Goal: Navigation & Orientation: Find specific page/section

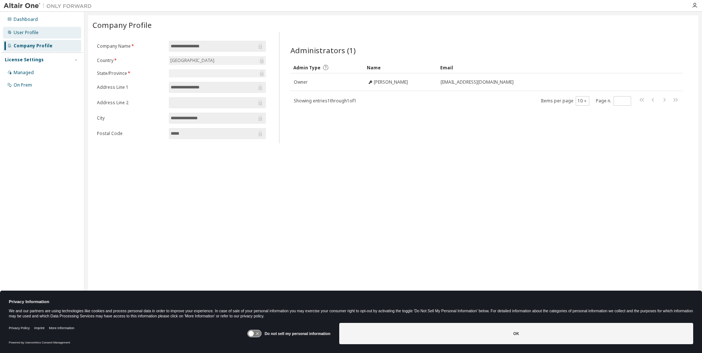
click at [15, 33] on div "User Profile" at bounding box center [26, 33] width 25 height 6
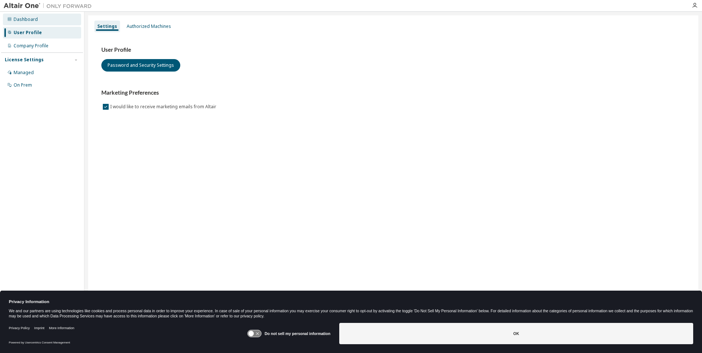
click at [20, 20] on div "Dashboard" at bounding box center [26, 20] width 24 height 6
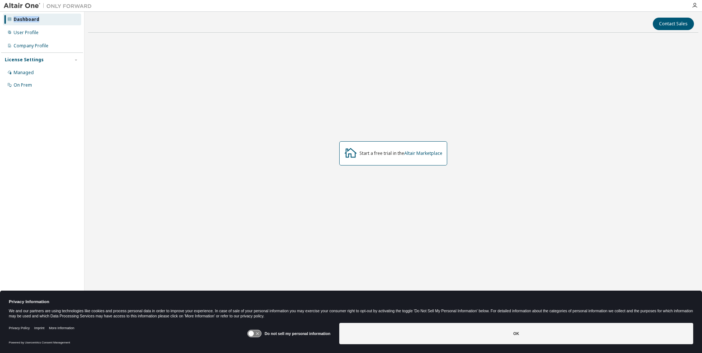
click at [20, 21] on div "Dashboard" at bounding box center [27, 20] width 26 height 6
click at [20, 70] on div "Managed" at bounding box center [24, 73] width 20 height 6
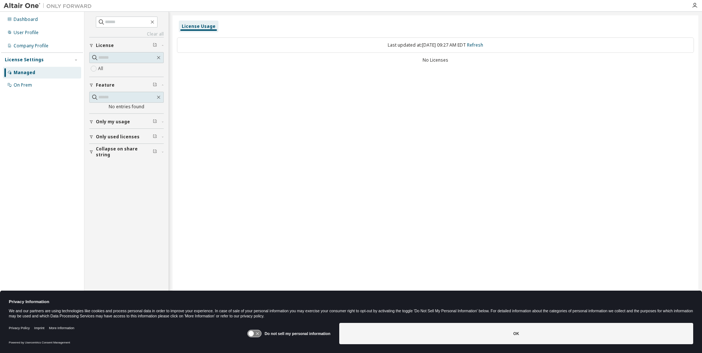
click at [105, 46] on span "License" at bounding box center [105, 46] width 18 height 6
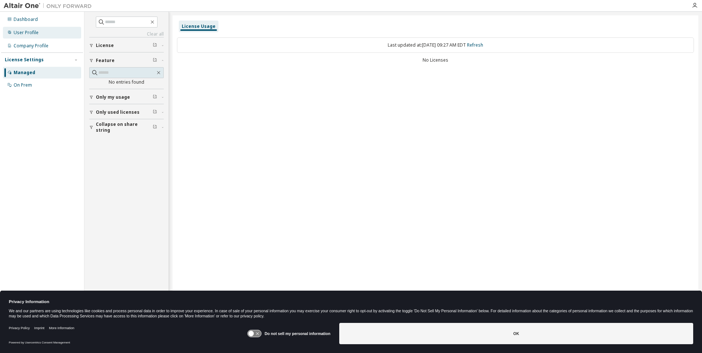
click at [28, 33] on div "User Profile" at bounding box center [26, 33] width 25 height 6
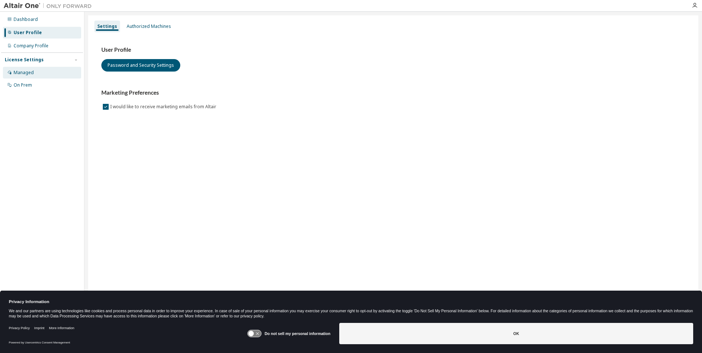
click at [25, 72] on div "Managed" at bounding box center [24, 73] width 20 height 6
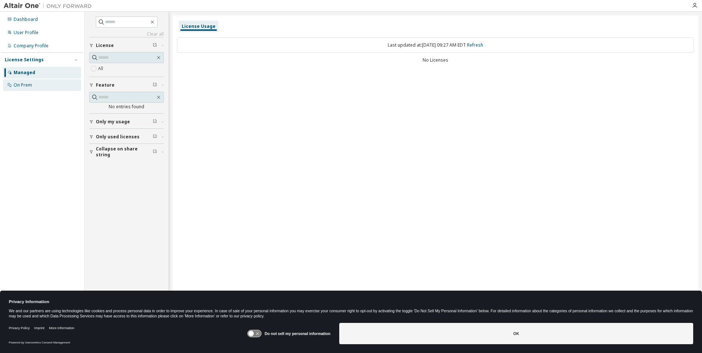
click at [26, 86] on div "On Prem" at bounding box center [23, 85] width 18 height 6
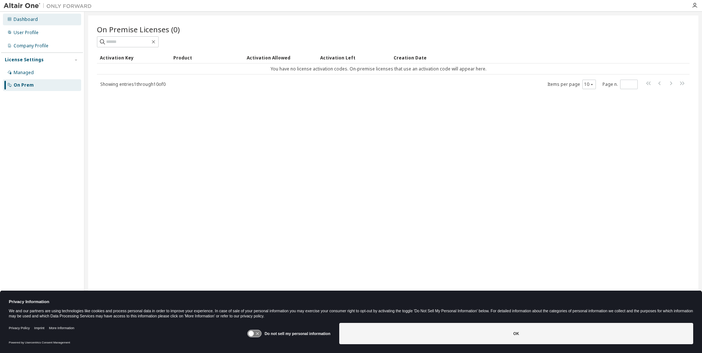
click at [22, 22] on div "Dashboard" at bounding box center [26, 20] width 24 height 6
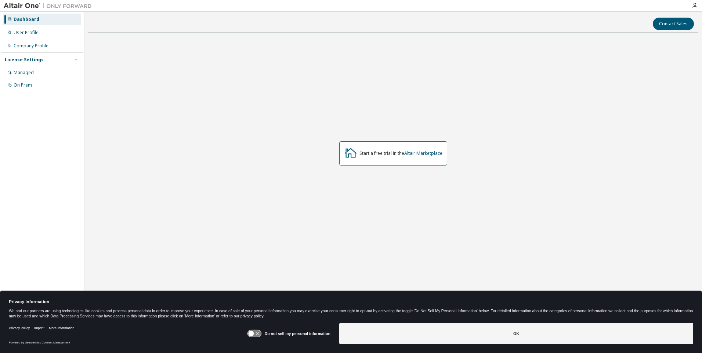
click at [388, 159] on div "Start a free trial in the Altair Marketplace" at bounding box center [393, 153] width 108 height 24
click at [670, 25] on button "Contact Sales" at bounding box center [672, 24] width 41 height 12
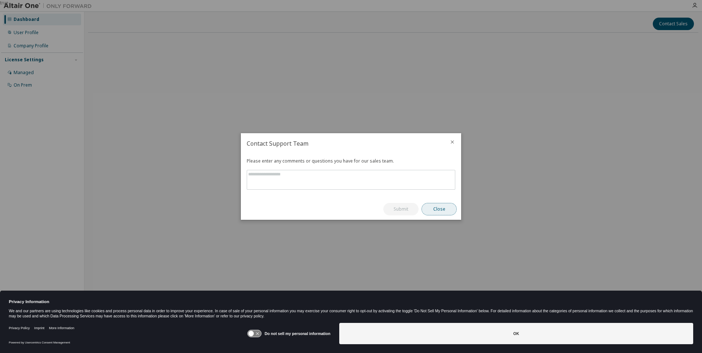
click at [444, 211] on button "Close" at bounding box center [438, 209] width 35 height 12
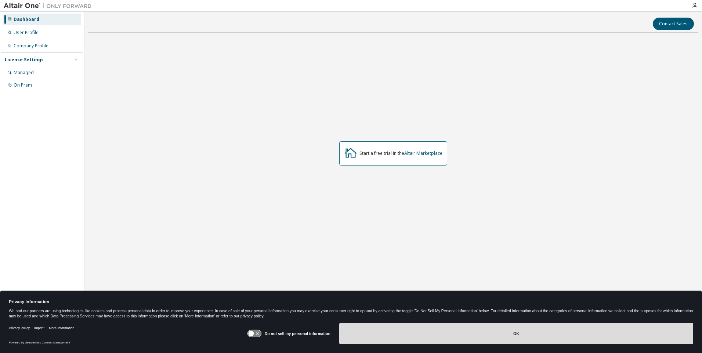
click at [505, 337] on button "OK" at bounding box center [516, 333] width 354 height 21
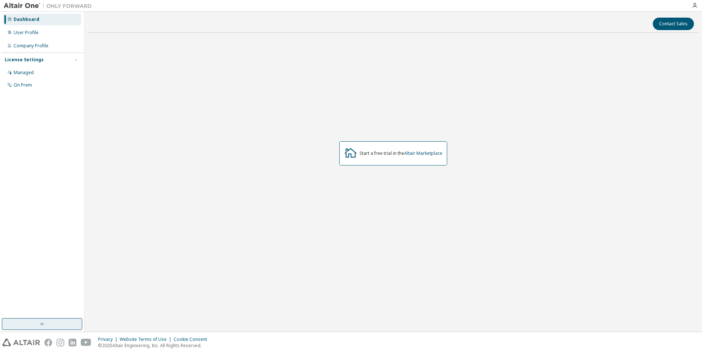
click at [41, 327] on icon "button" at bounding box center [42, 324] width 6 height 6
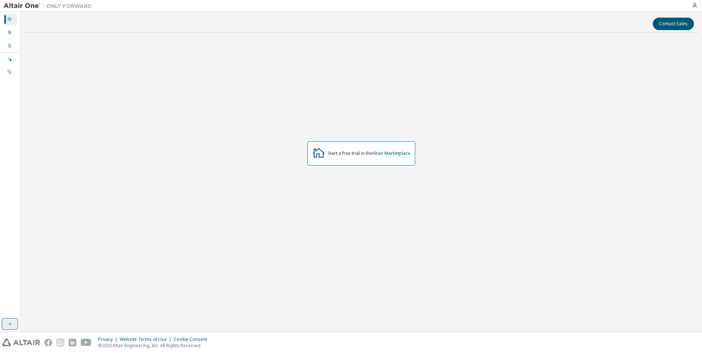
click at [8, 324] on icon "button" at bounding box center [10, 324] width 6 height 6
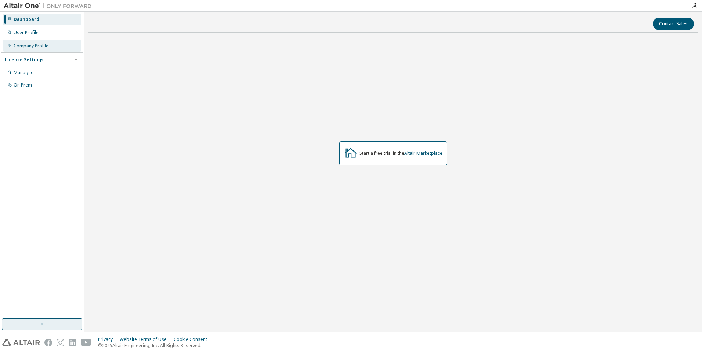
click at [29, 43] on div "Company Profile" at bounding box center [31, 46] width 35 height 6
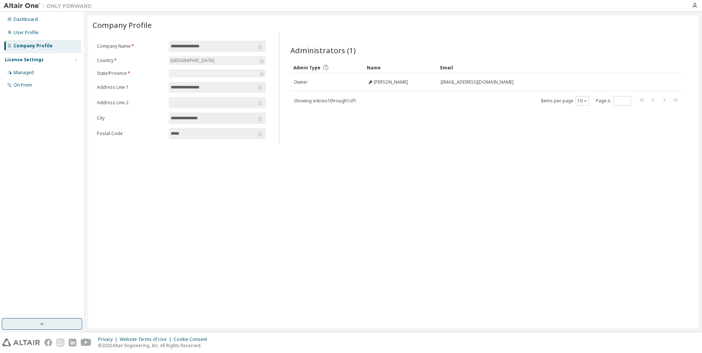
click at [219, 47] on input "**********" at bounding box center [214, 46] width 86 height 7
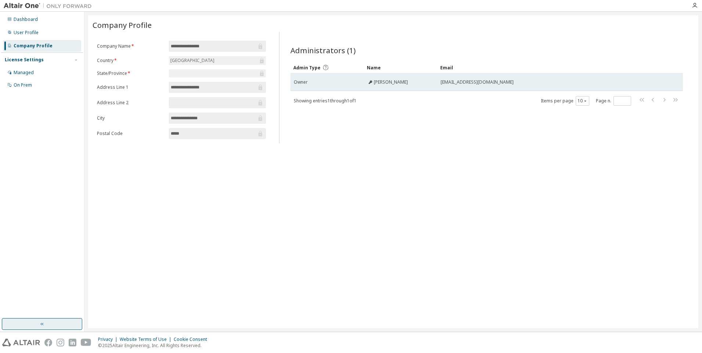
click at [445, 83] on span "[EMAIL_ADDRESS][DOMAIN_NAME]" at bounding box center [476, 82] width 73 height 6
click at [486, 83] on span "[EMAIL_ADDRESS][DOMAIN_NAME]" at bounding box center [476, 82] width 73 height 6
click at [488, 81] on div "[EMAIL_ADDRESS][DOMAIN_NAME]" at bounding box center [550, 82] width 221 height 6
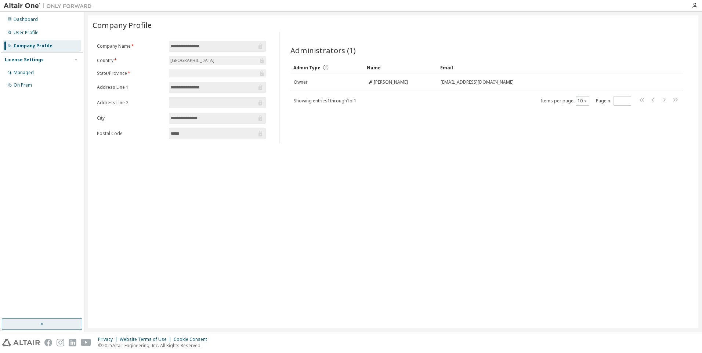
click at [39, 326] on icon "button" at bounding box center [42, 324] width 6 height 6
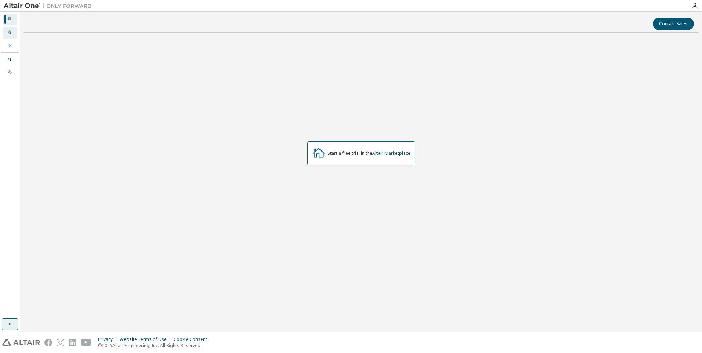
click at [10, 34] on icon at bounding box center [9, 32] width 3 height 3
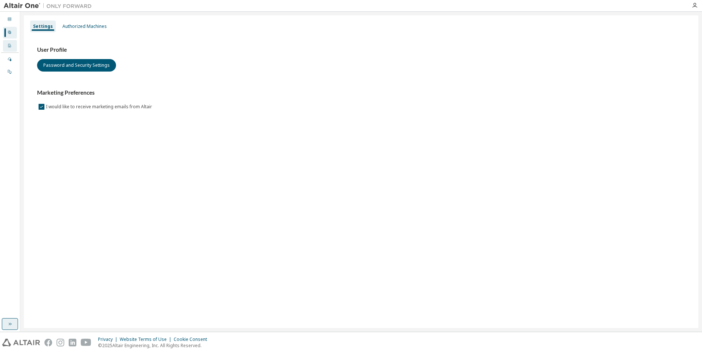
click at [10, 47] on icon at bounding box center [9, 45] width 4 height 4
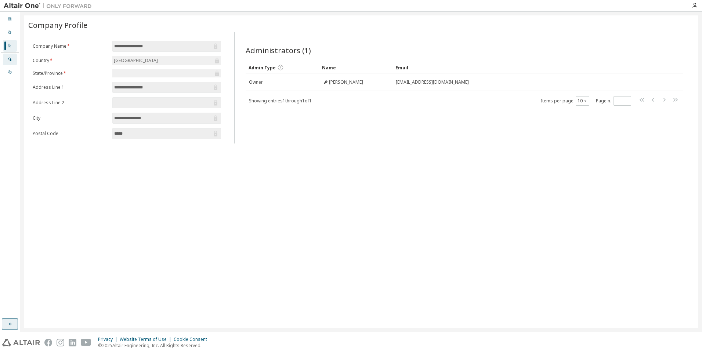
click at [10, 60] on icon at bounding box center [9, 59] width 4 height 4
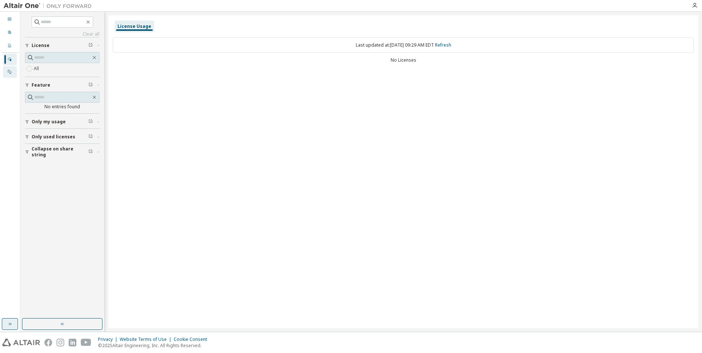
click at [7, 74] on div at bounding box center [9, 72] width 4 height 6
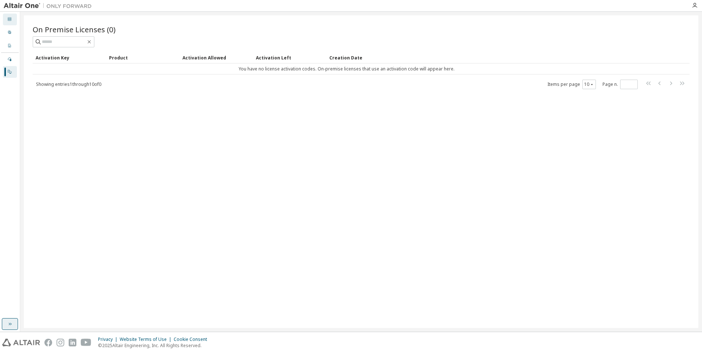
click at [10, 19] on icon at bounding box center [10, 19] width 4 height 4
